Goal: Task Accomplishment & Management: Use online tool/utility

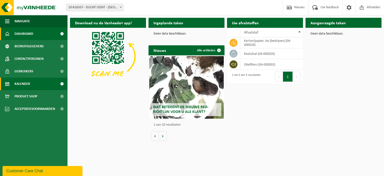
click at [44, 84] on link "Kalender" at bounding box center [34, 84] width 68 height 13
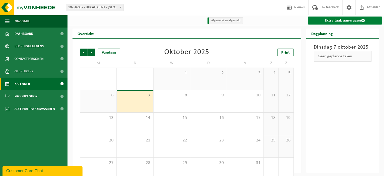
click at [345, 22] on link "Extra taak aanvragen" at bounding box center [345, 21] width 74 height 8
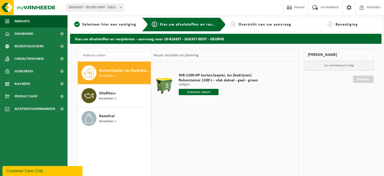
click at [198, 93] on input "text" at bounding box center [199, 92] width 40 height 6
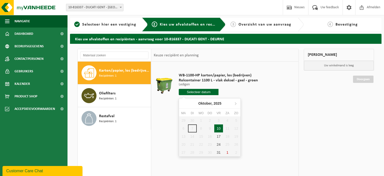
click at [217, 129] on div "10" at bounding box center [218, 128] width 9 height 8
type input "Van 2025-10-10"
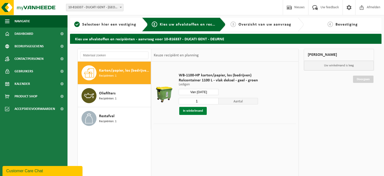
click at [193, 111] on button "In winkelmand" at bounding box center [193, 111] width 28 height 8
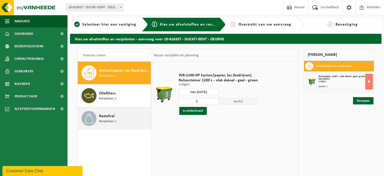
click at [105, 124] on div "Restafval Recipiënten: 1" at bounding box center [124, 118] width 51 height 15
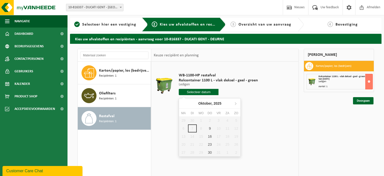
click at [201, 93] on input "text" at bounding box center [199, 92] width 40 height 6
click at [210, 128] on div "9" at bounding box center [210, 128] width 9 height 8
type input "Van 2025-10-09"
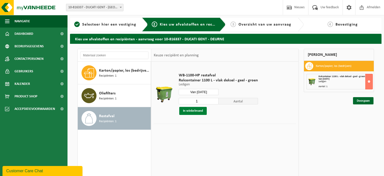
click at [197, 110] on button "In winkelmand" at bounding box center [193, 111] width 28 height 8
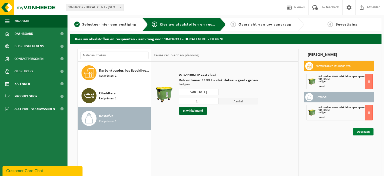
click at [359, 133] on link "Doorgaan" at bounding box center [363, 131] width 21 height 7
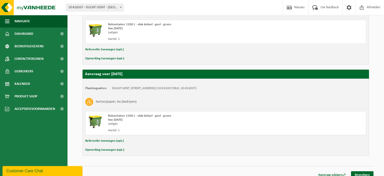
scroll to position [127, 0]
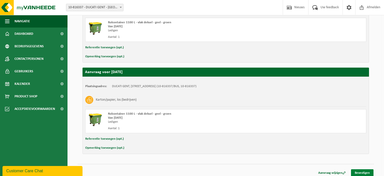
click at [362, 174] on link "Bevestigen" at bounding box center [362, 172] width 23 height 7
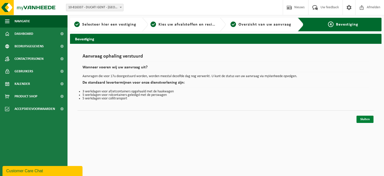
click at [363, 119] on link "Sluiten" at bounding box center [365, 119] width 17 height 7
